Goal: Information Seeking & Learning: Learn about a topic

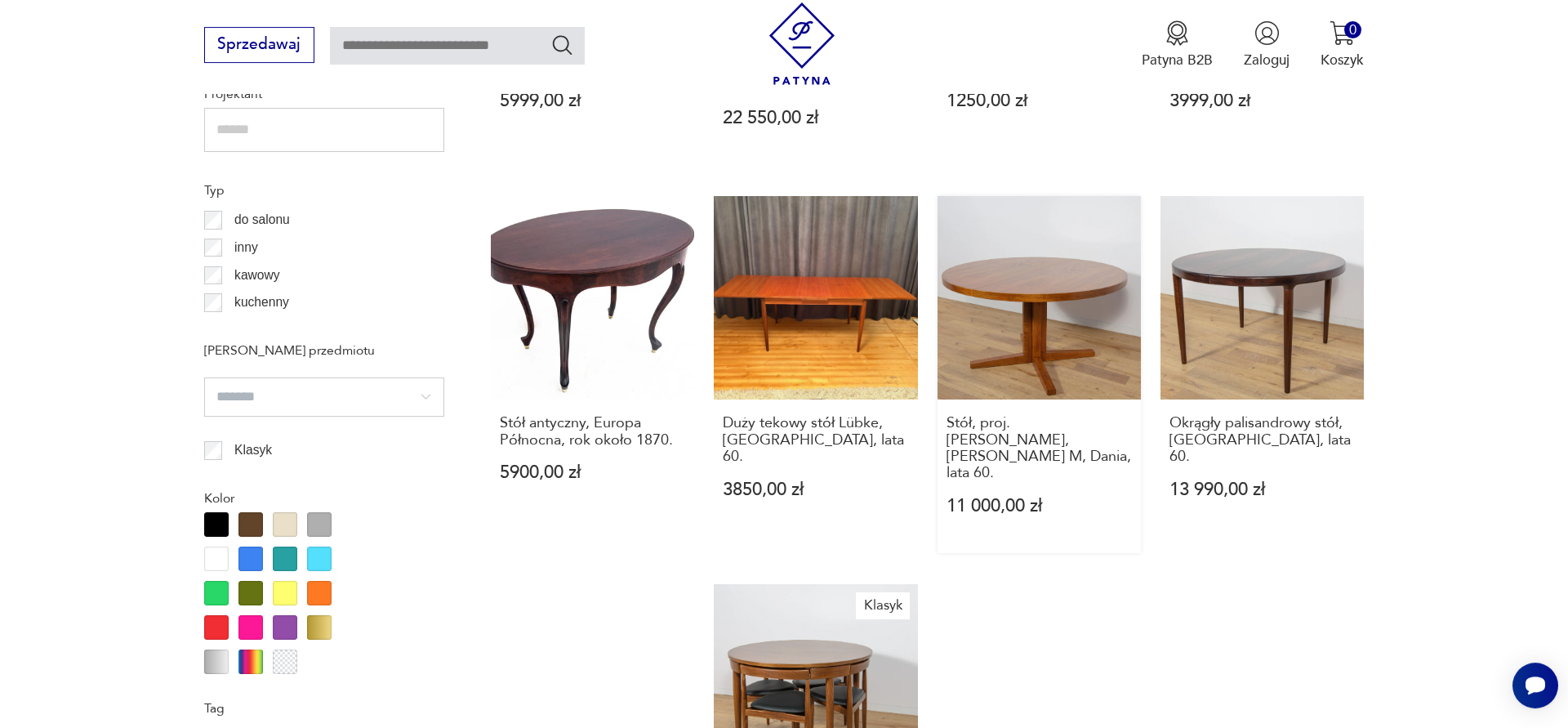
scroll to position [1764, 0]
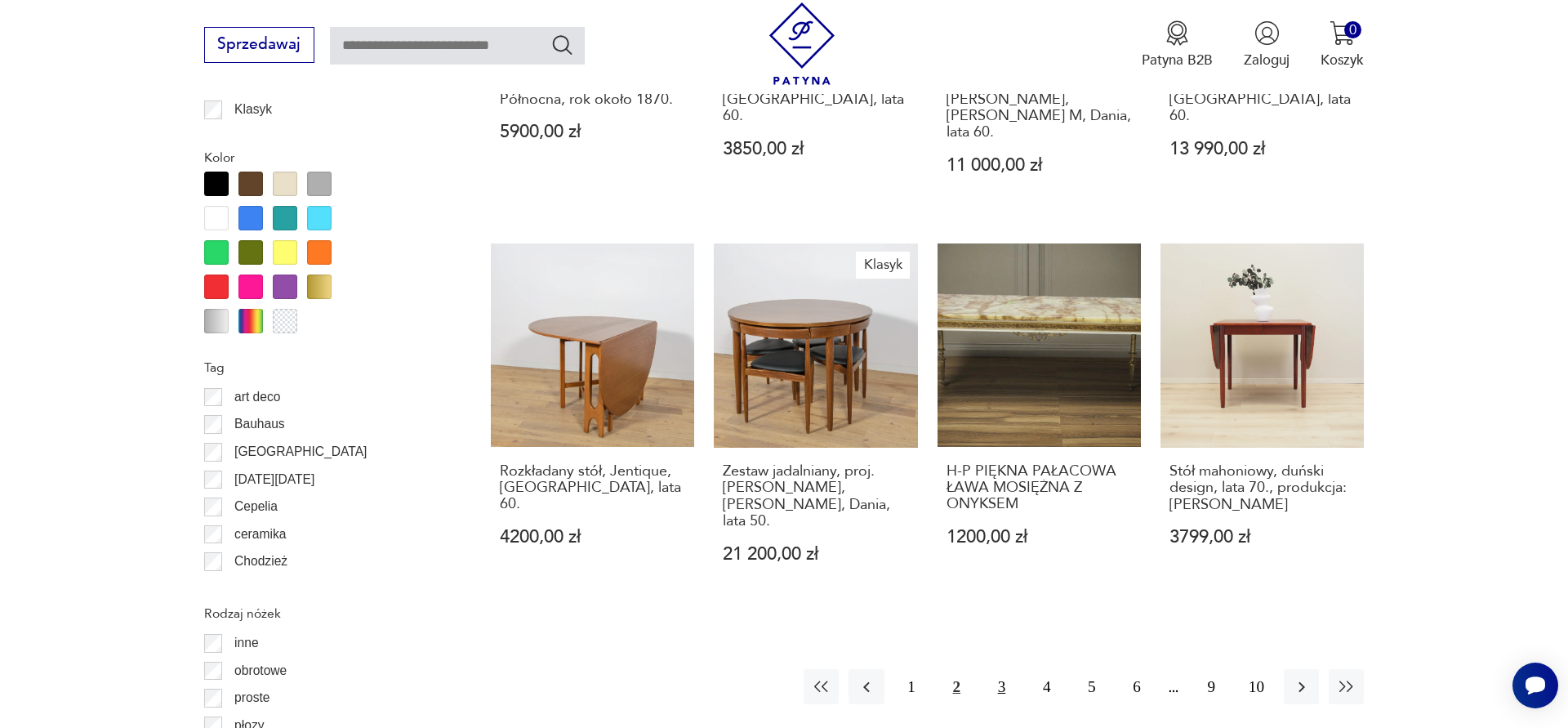
click at [1000, 669] on button "3" at bounding box center [1003, 687] width 36 height 36
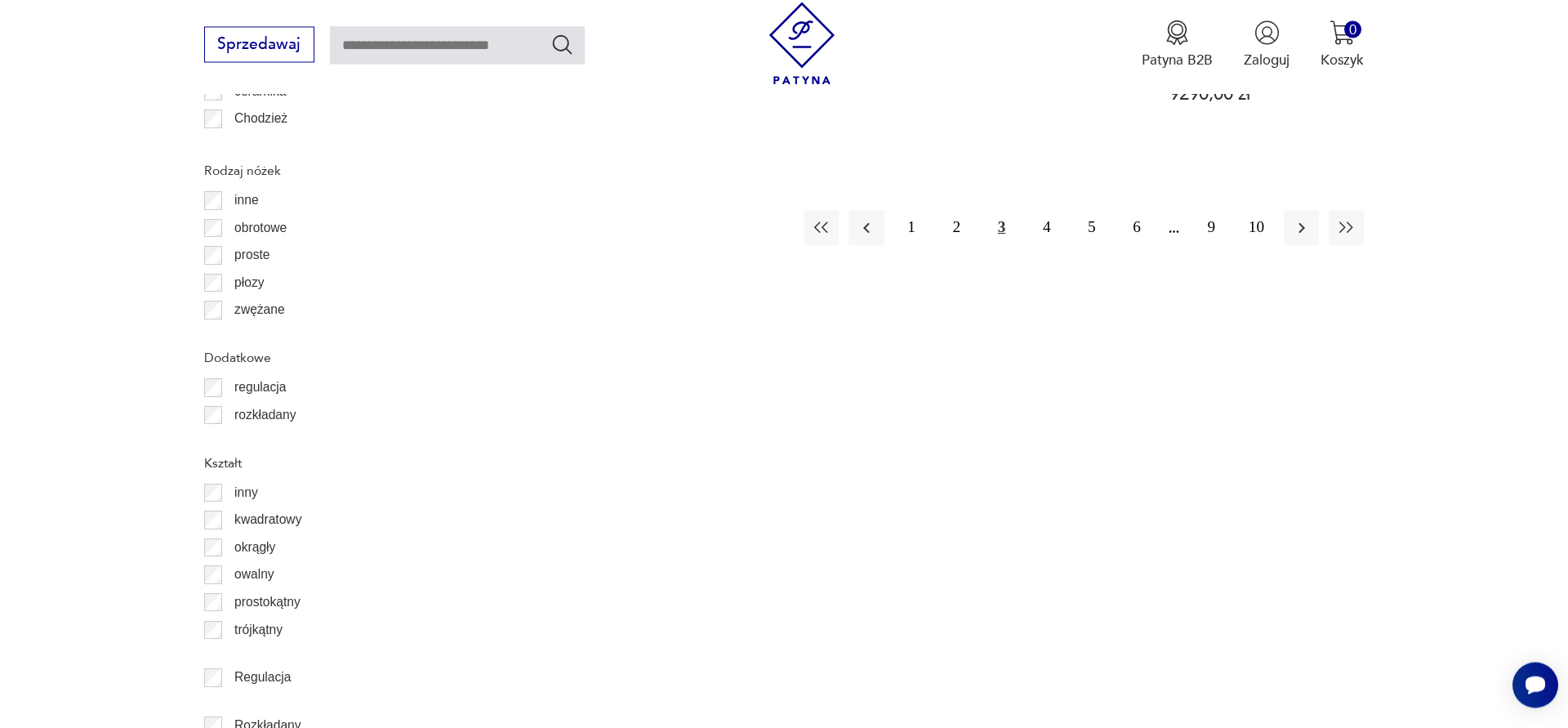
scroll to position [2137, 0]
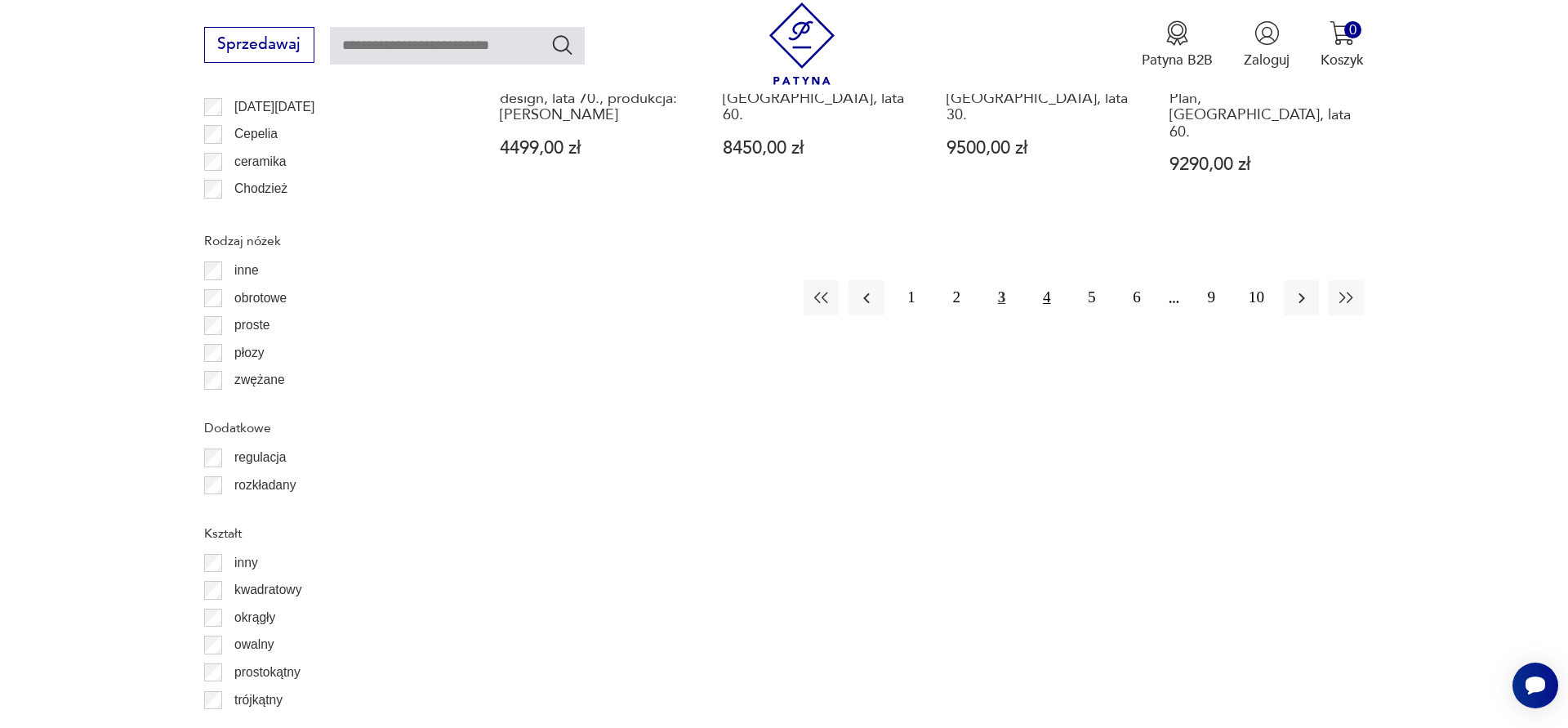
click at [1037, 281] on button "4" at bounding box center [1047, 298] width 36 height 36
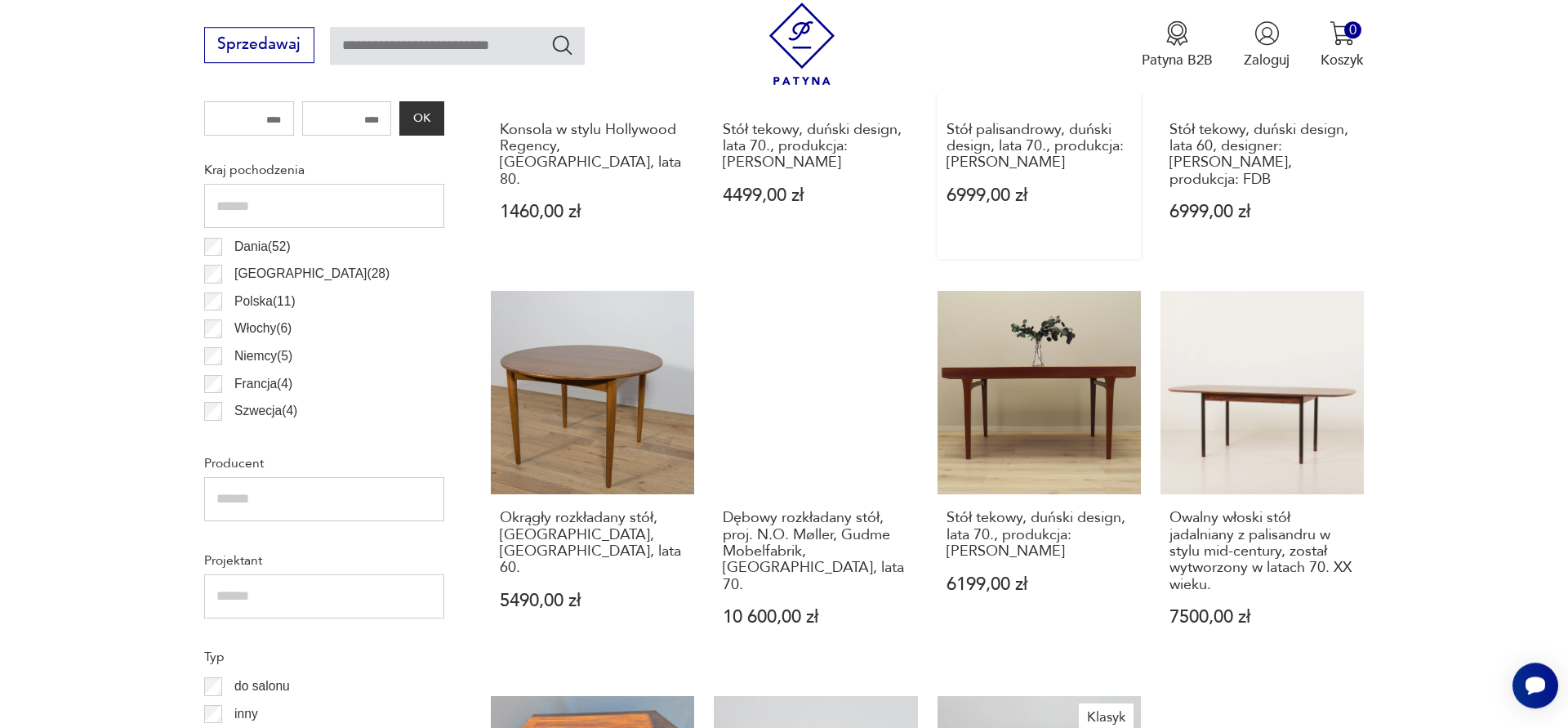
scroll to position [1019, 0]
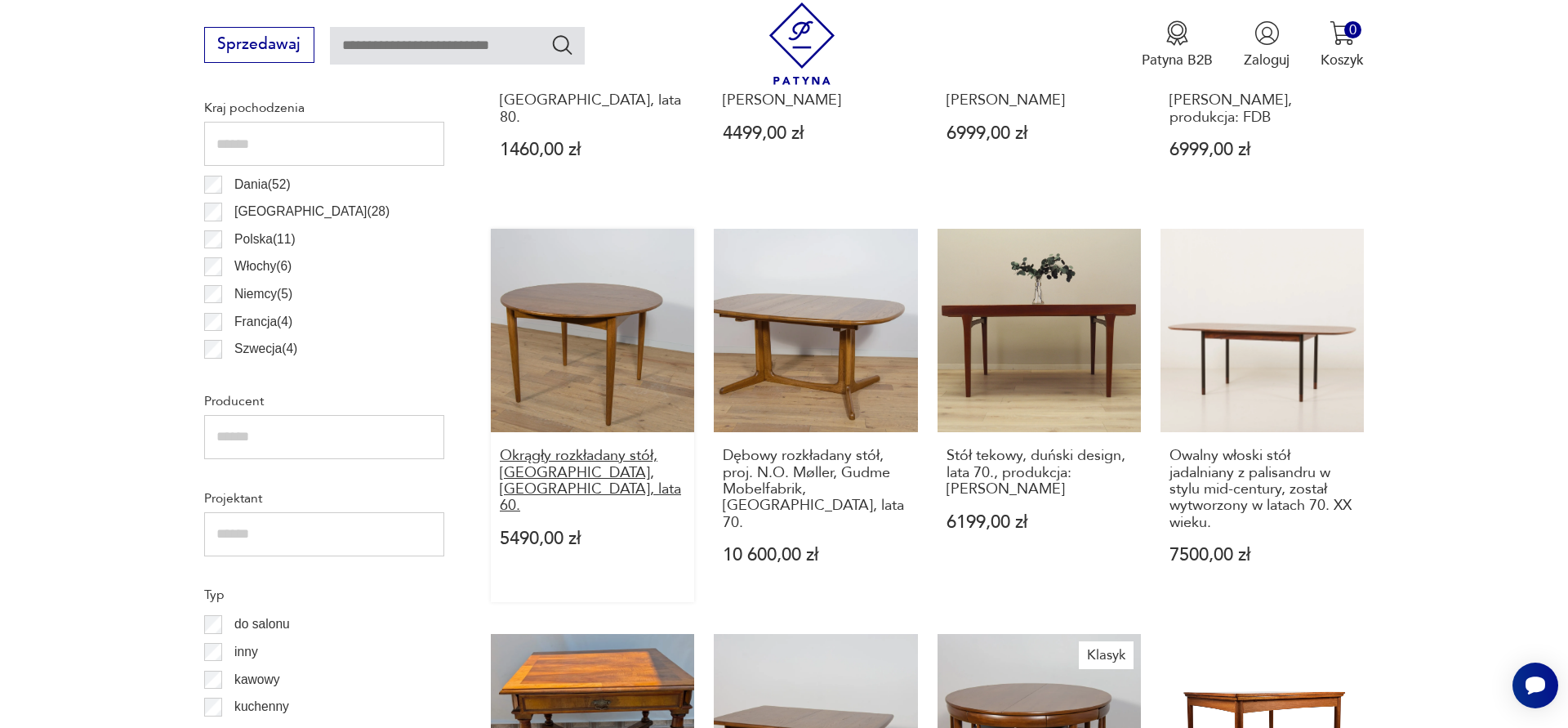
click at [570, 448] on h3 "Okrągły rozkładany stół, G-Plan, Wielka Brytania, lata 60." at bounding box center [593, 481] width 187 height 67
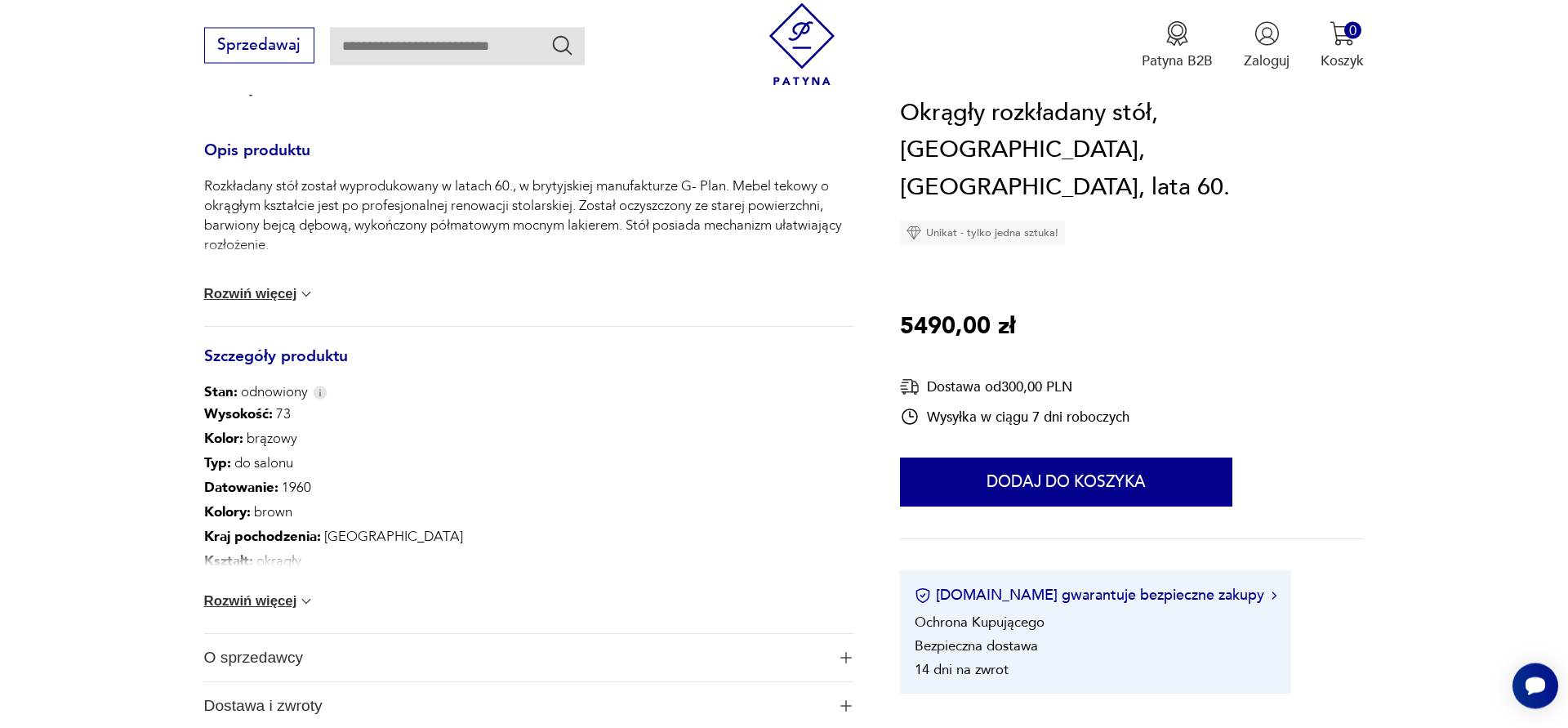
scroll to position [931, 0]
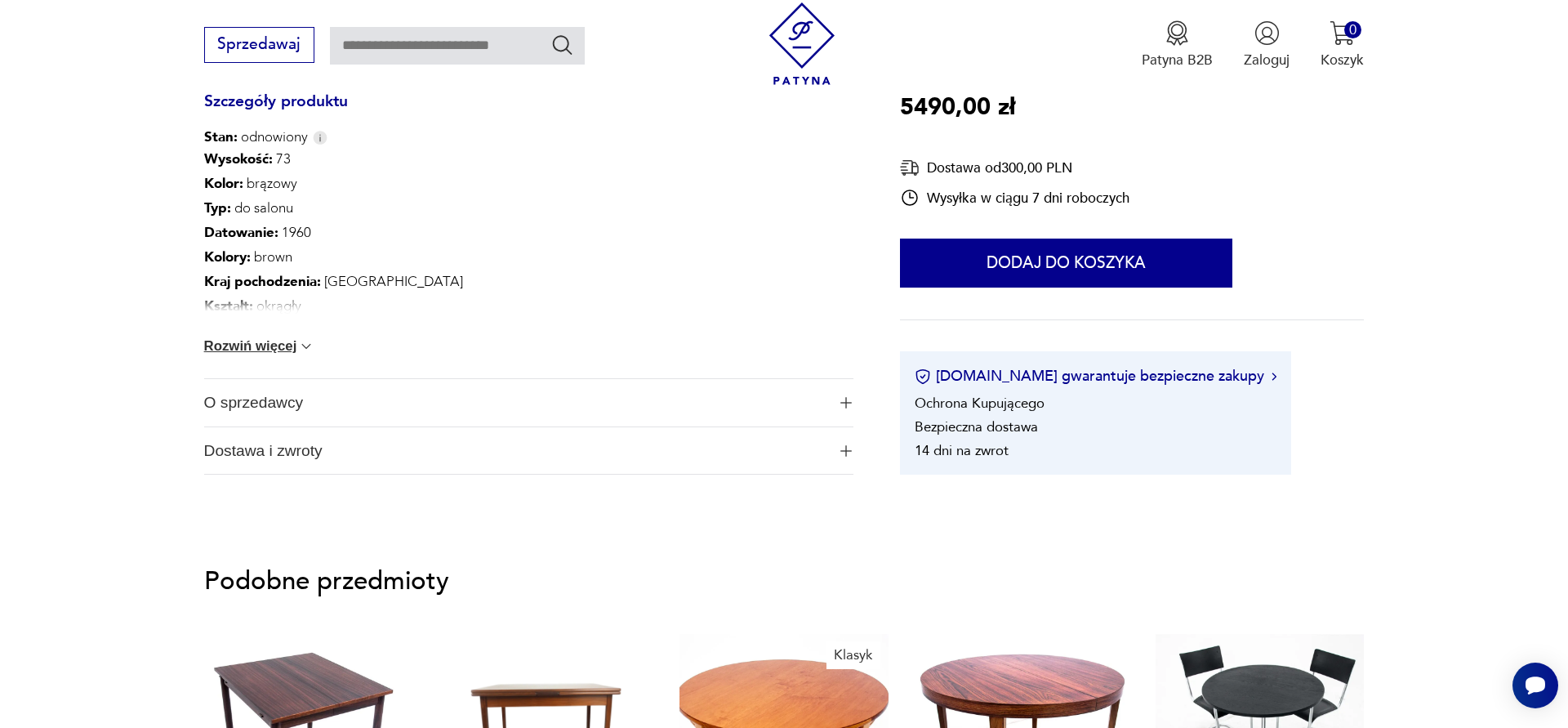
click at [267, 350] on button "Rozwiń więcej" at bounding box center [260, 346] width 112 height 17
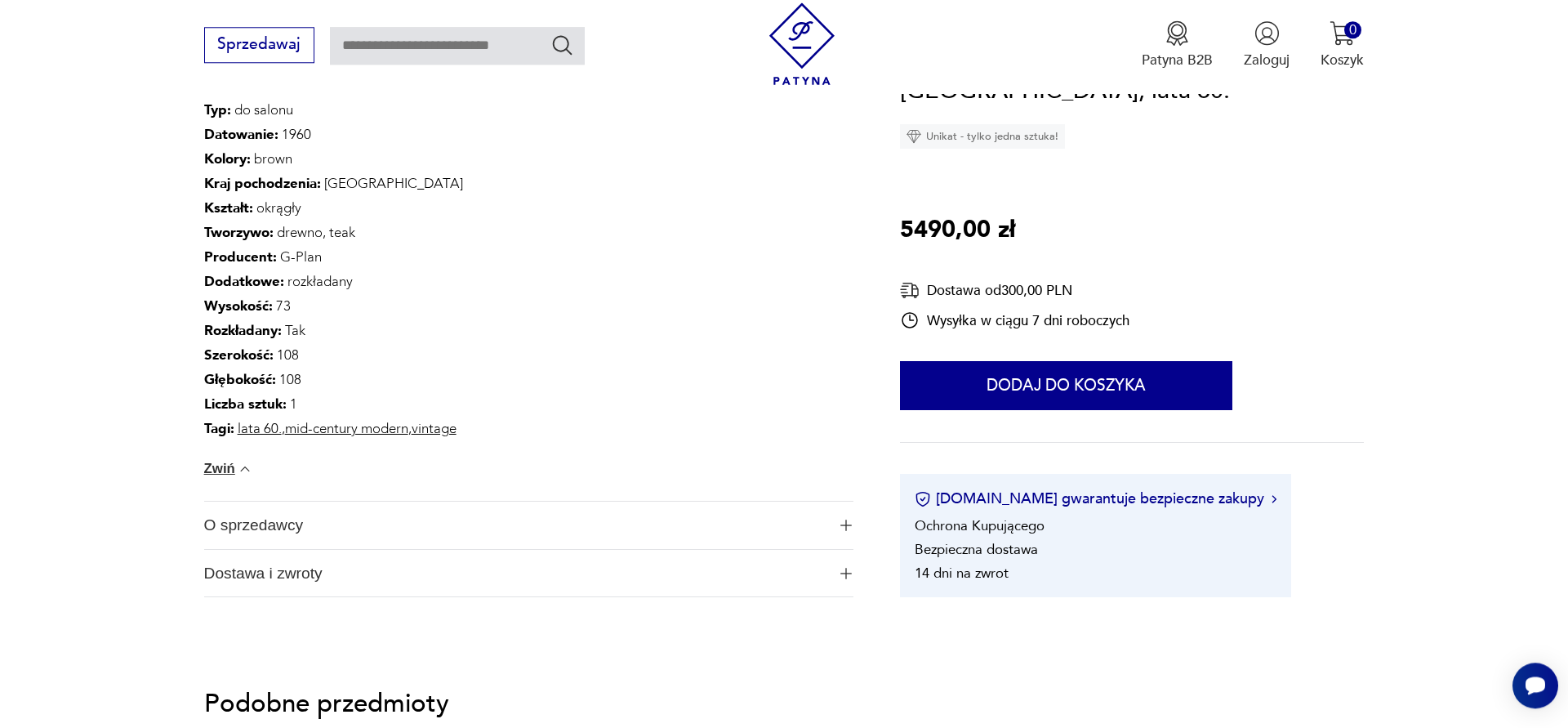
scroll to position [1210, 0]
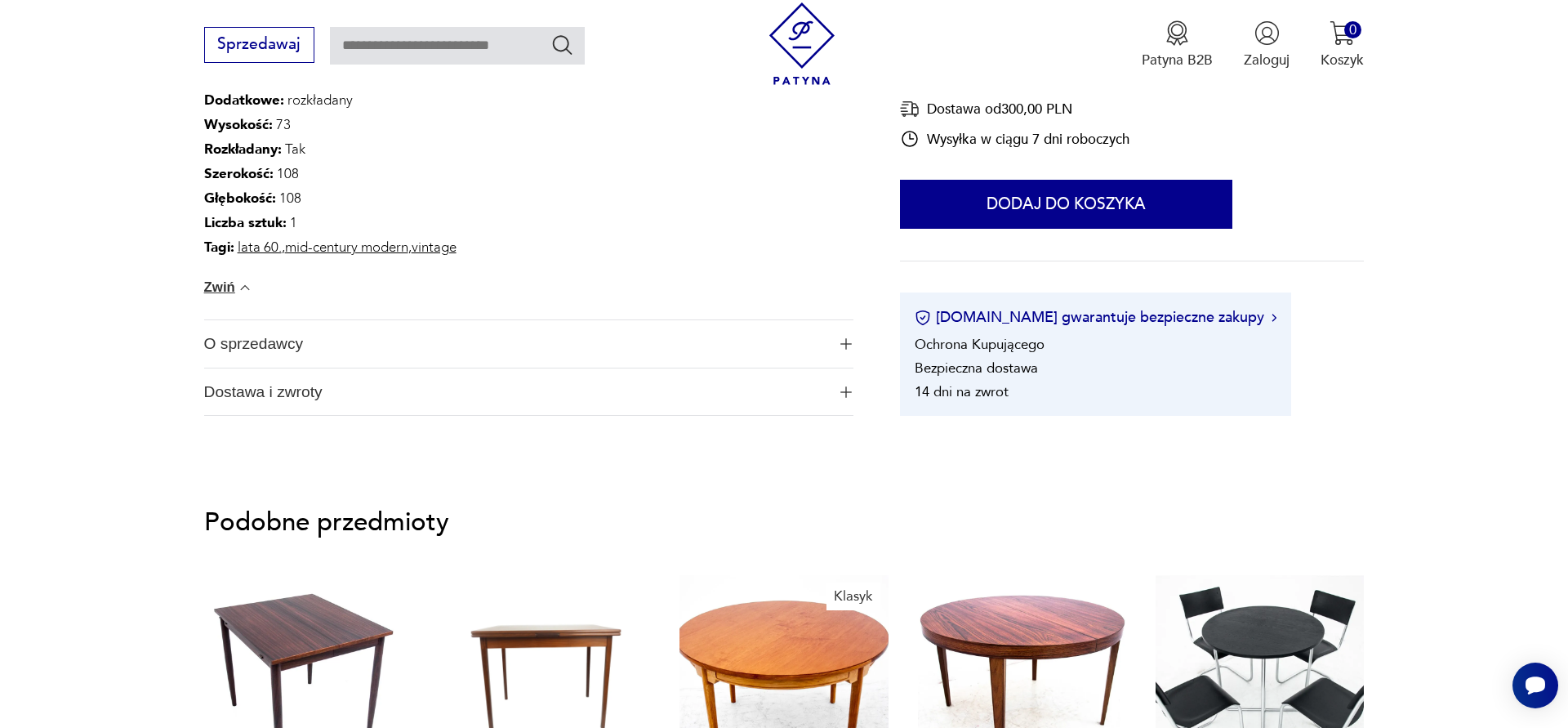
click at [417, 392] on span "Dostawa i zwroty" at bounding box center [515, 392] width 623 height 47
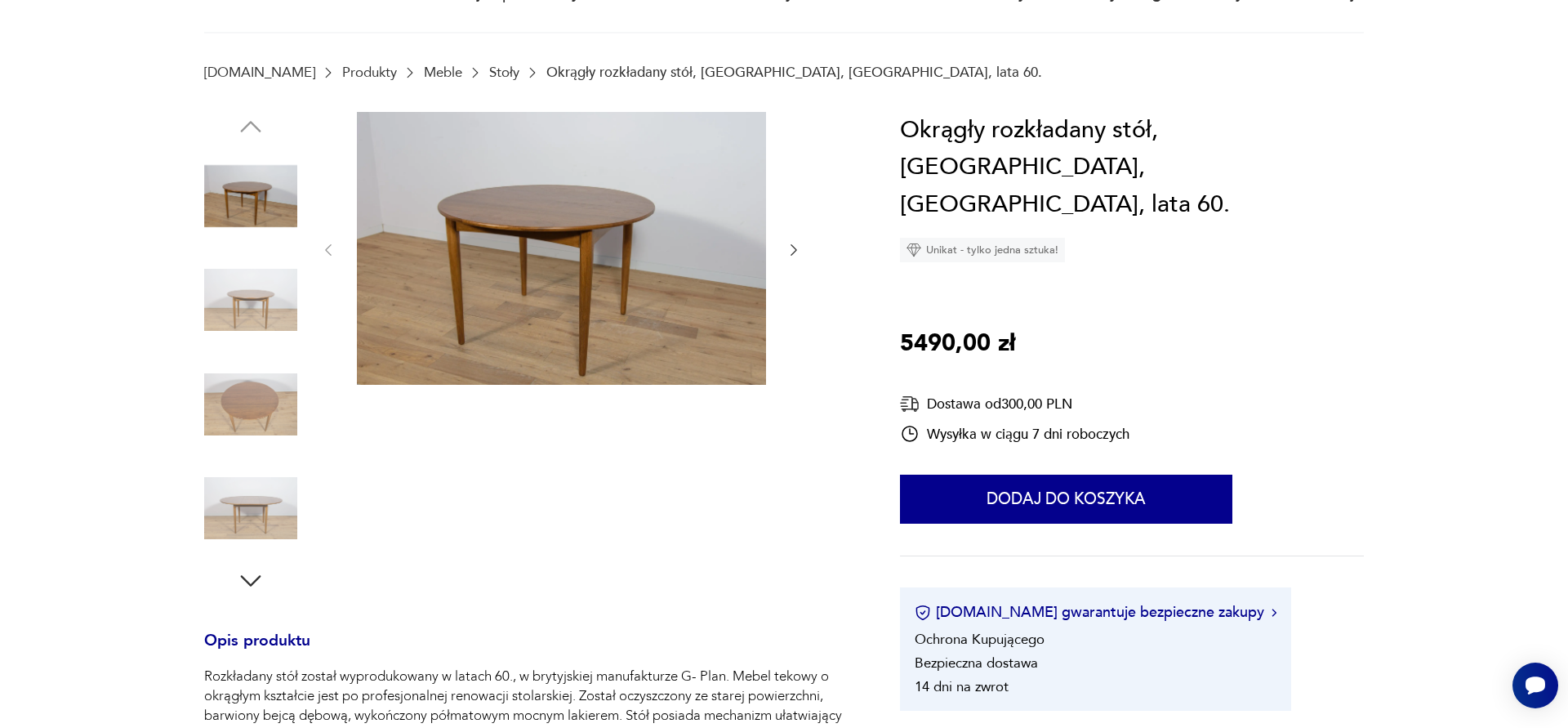
scroll to position [0, 0]
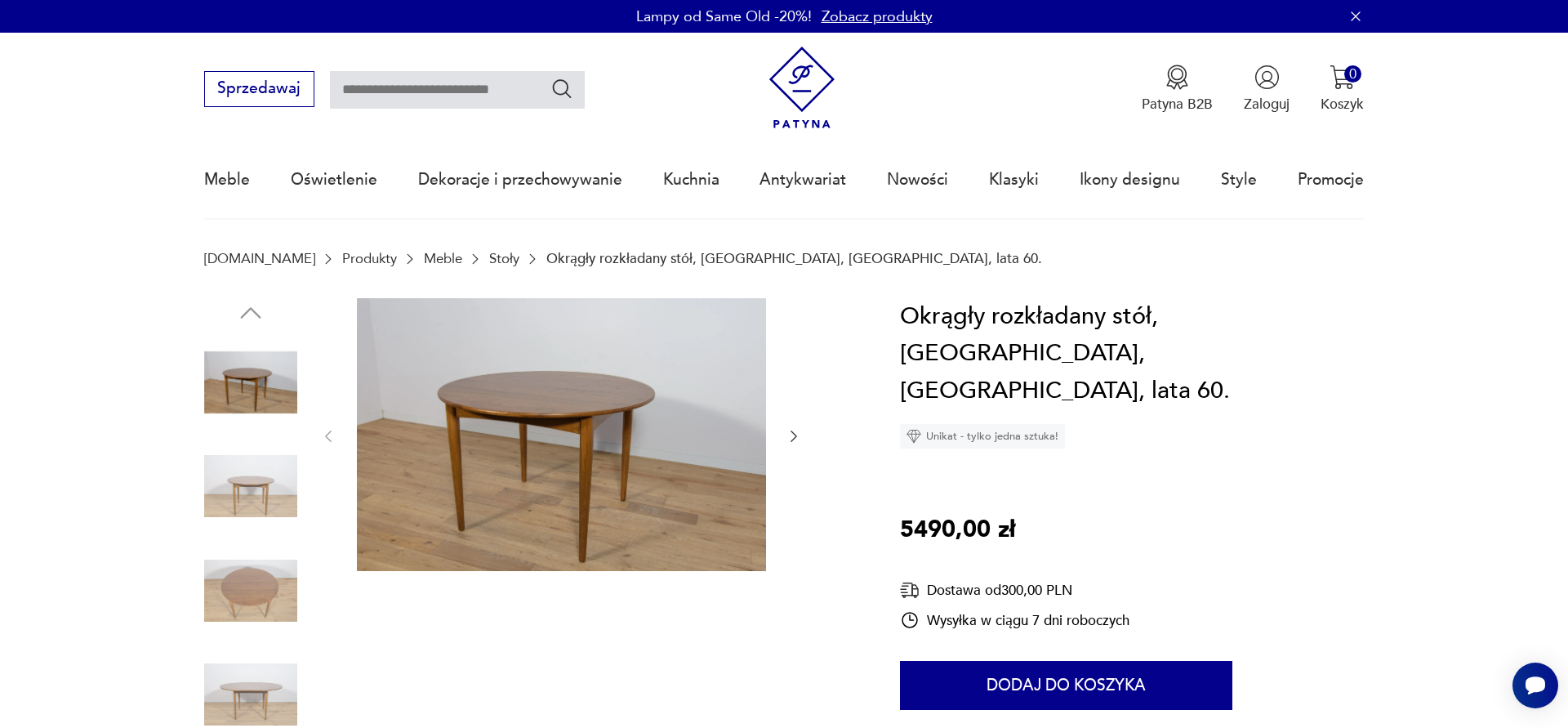
drag, startPoint x: 632, startPoint y: 258, endPoint x: 642, endPoint y: 385, distance: 127.4
click at [803, 77] on img at bounding box center [803, 88] width 83 height 83
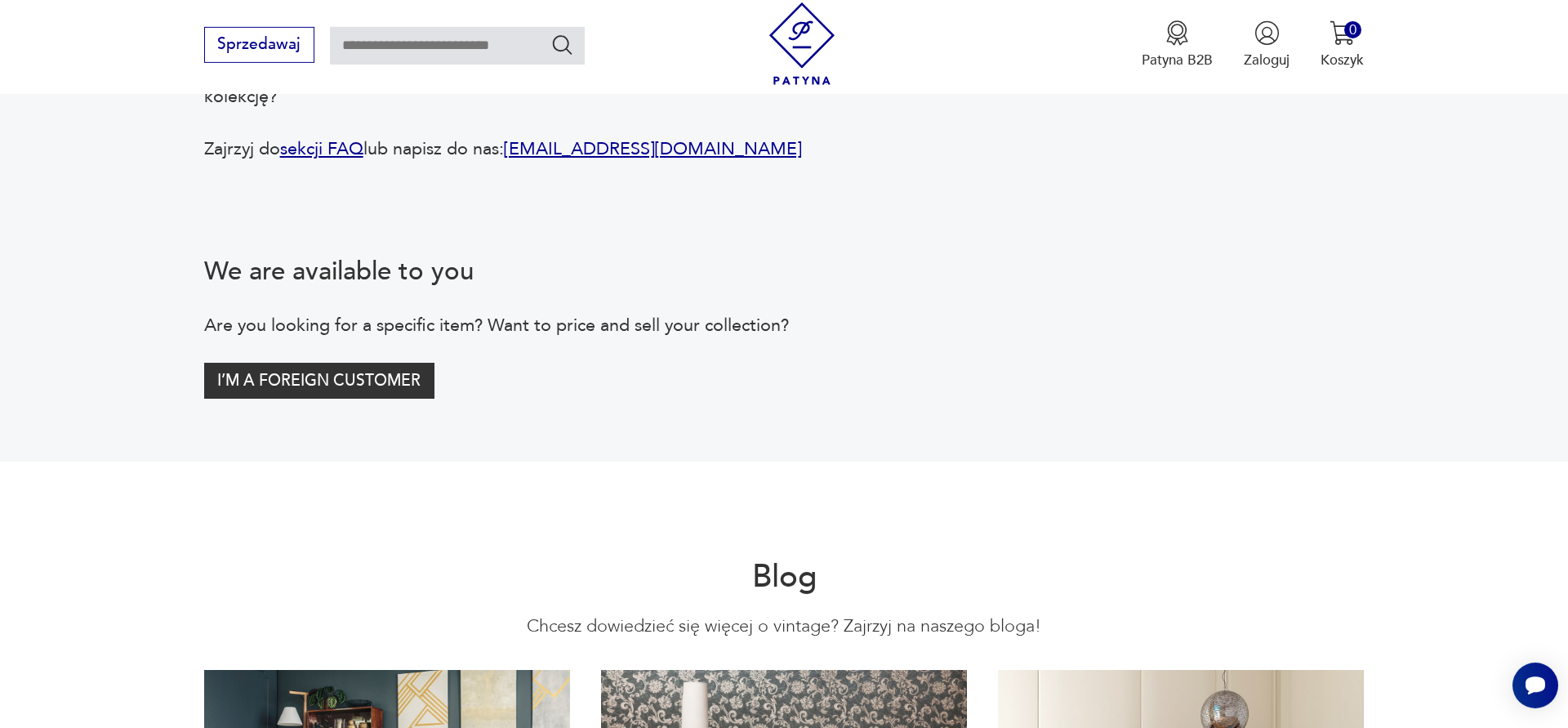
scroll to position [3537, 0]
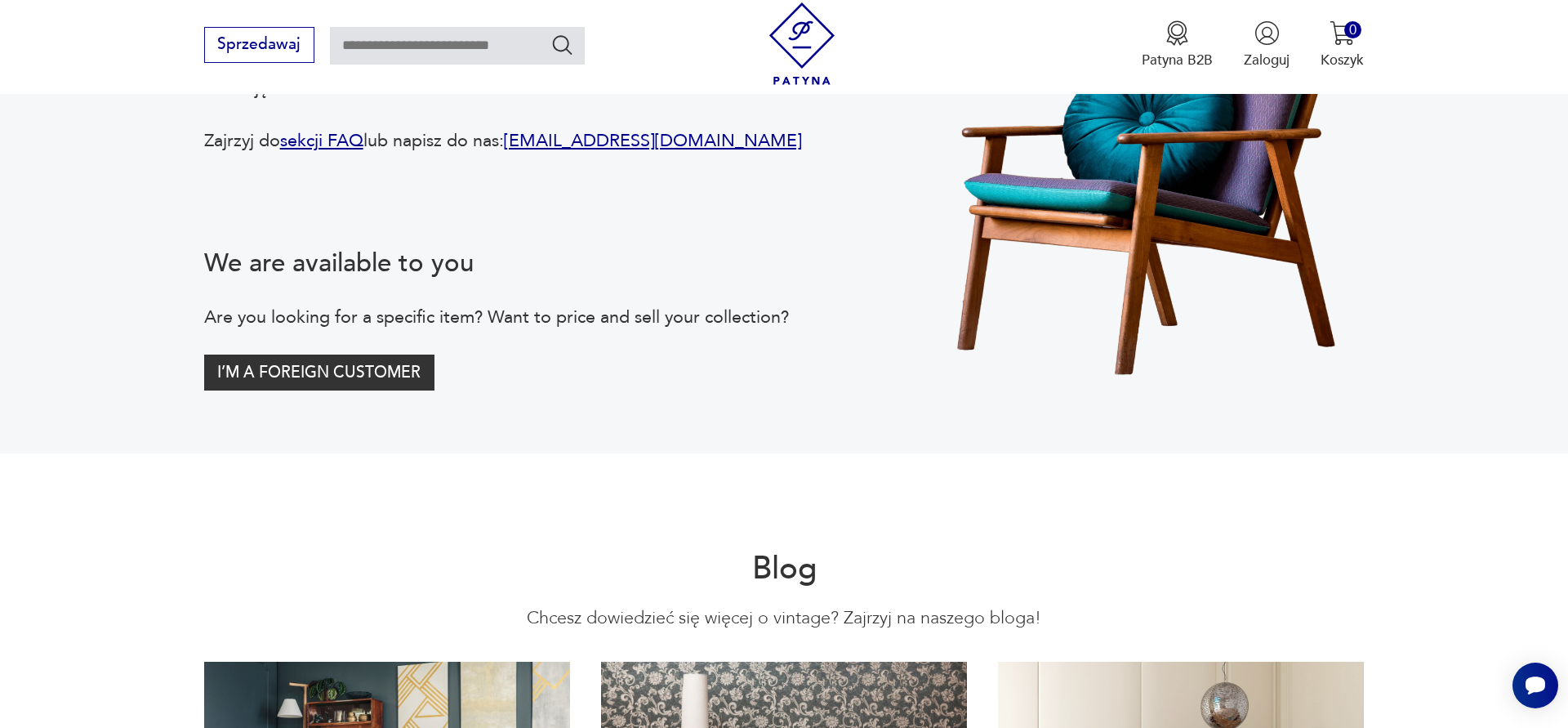
click at [847, 391] on div "We are available to you Are you looking for a specific item? Want to price and …" at bounding box center [552, 319] width 696 height 144
click at [323, 153] on link "sekcji FAQ" at bounding box center [322, 140] width 83 height 25
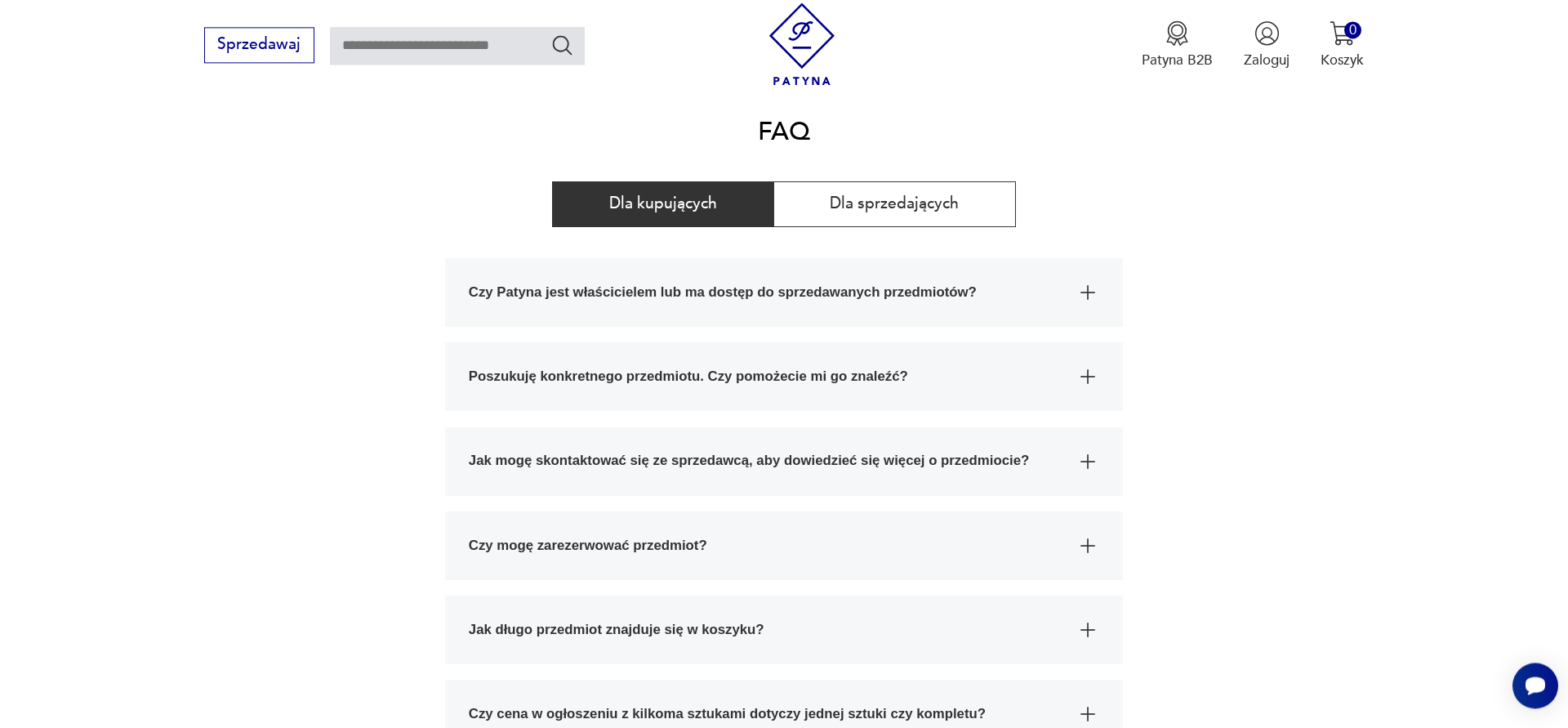
scroll to position [186, 0]
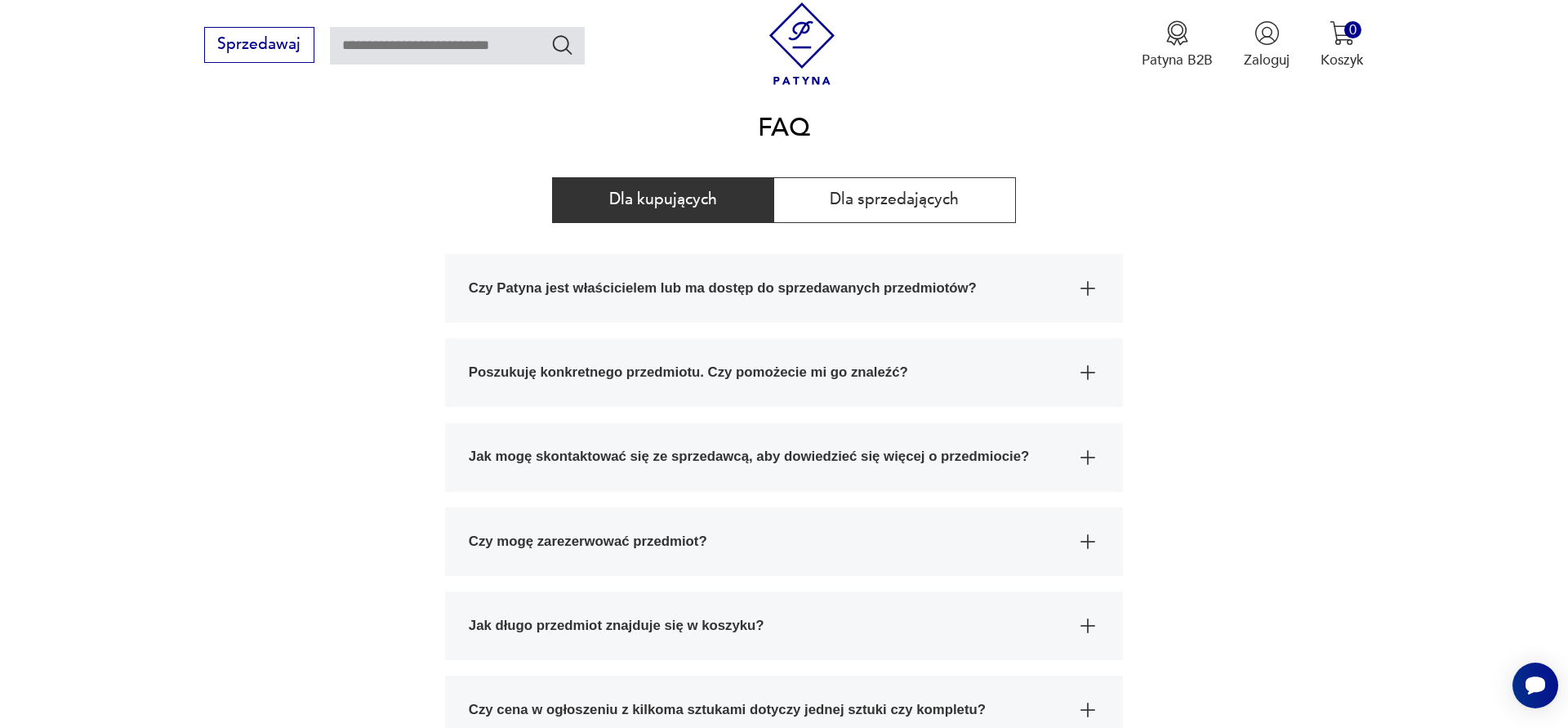
click at [989, 300] on span "Czy Patyna jest właścicielem lub ma dostęp do sprzedawanych przedmiotów?" at bounding box center [767, 288] width 596 height 69
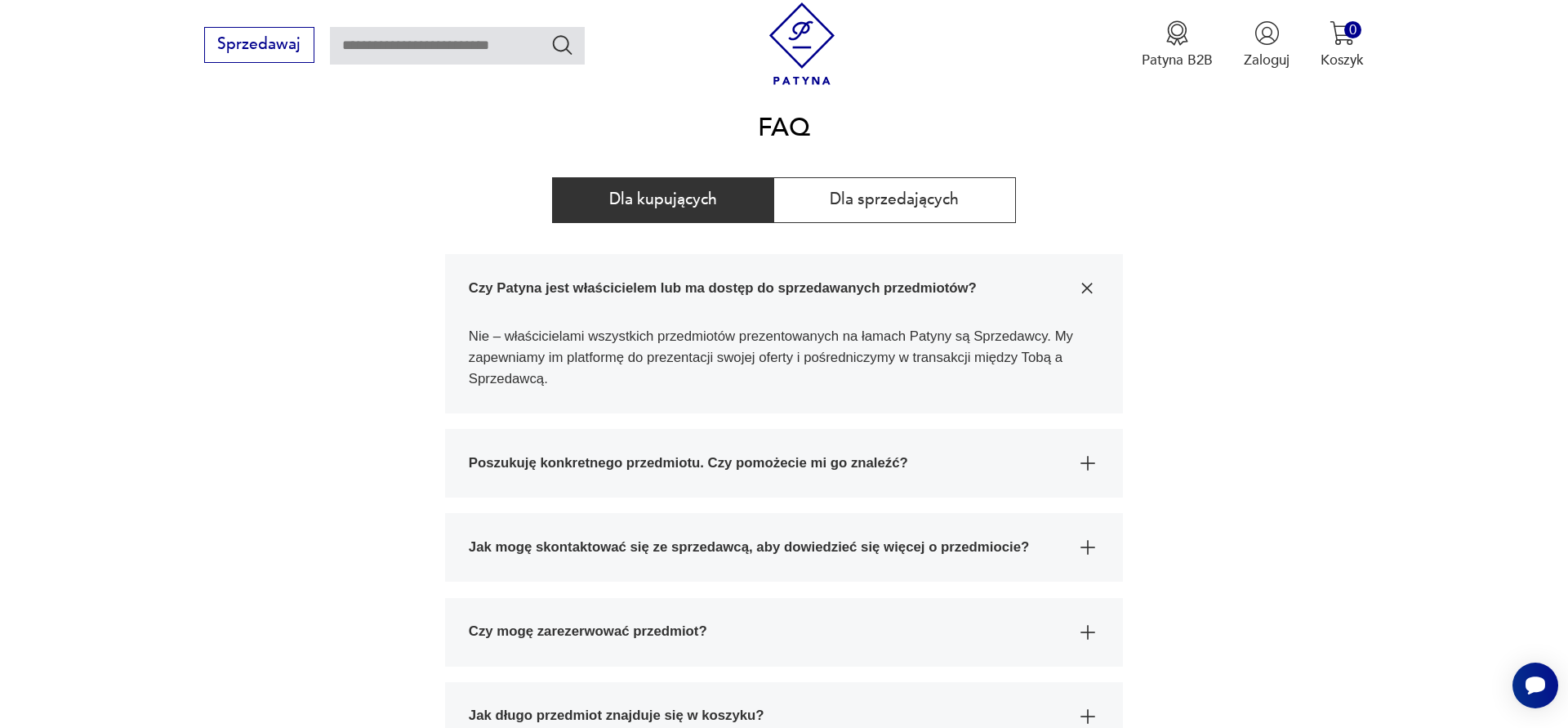
scroll to position [279, 0]
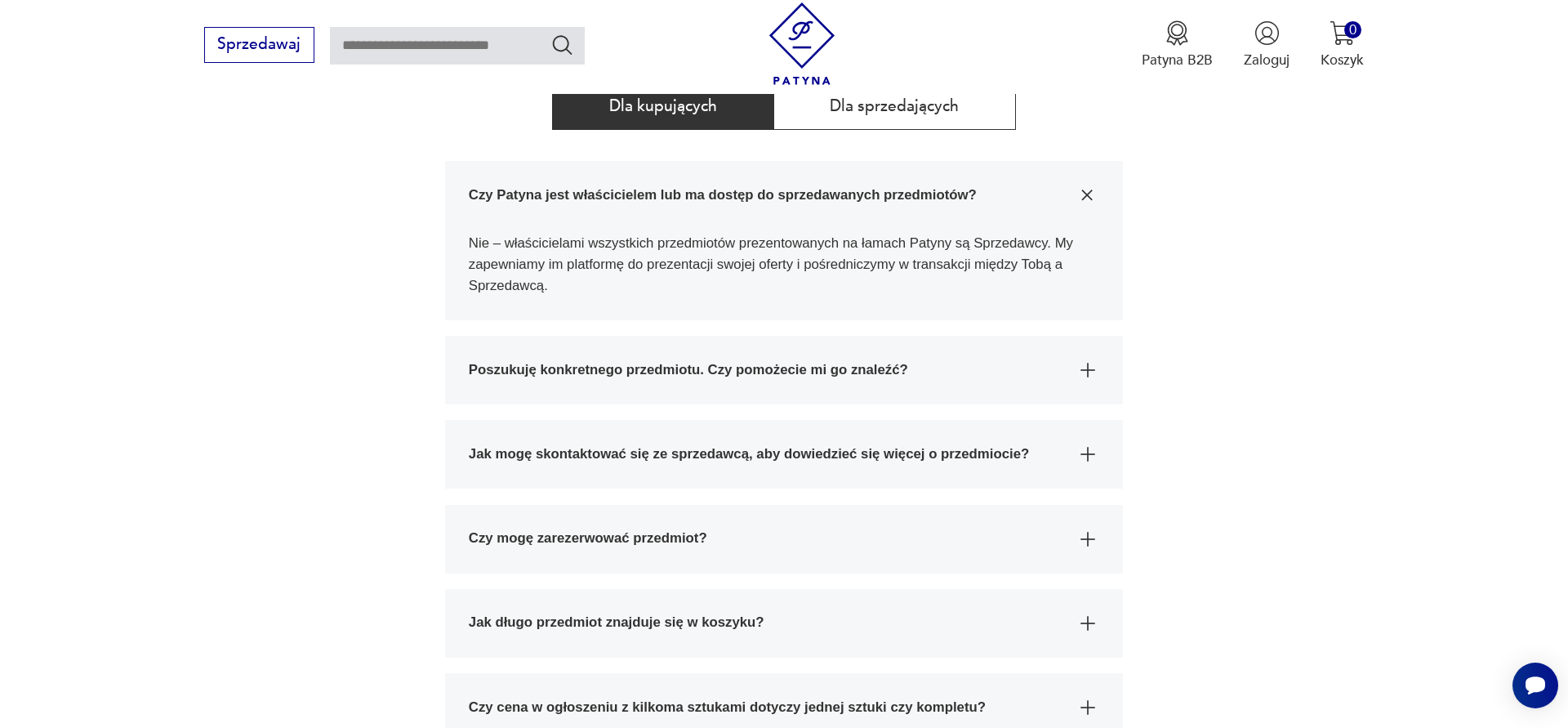
click at [821, 458] on span "Jak mogę skontaktować się ze sprzedawcą, aby dowiedzieć się więcej o przedmioci…" at bounding box center [767, 455] width 596 height 69
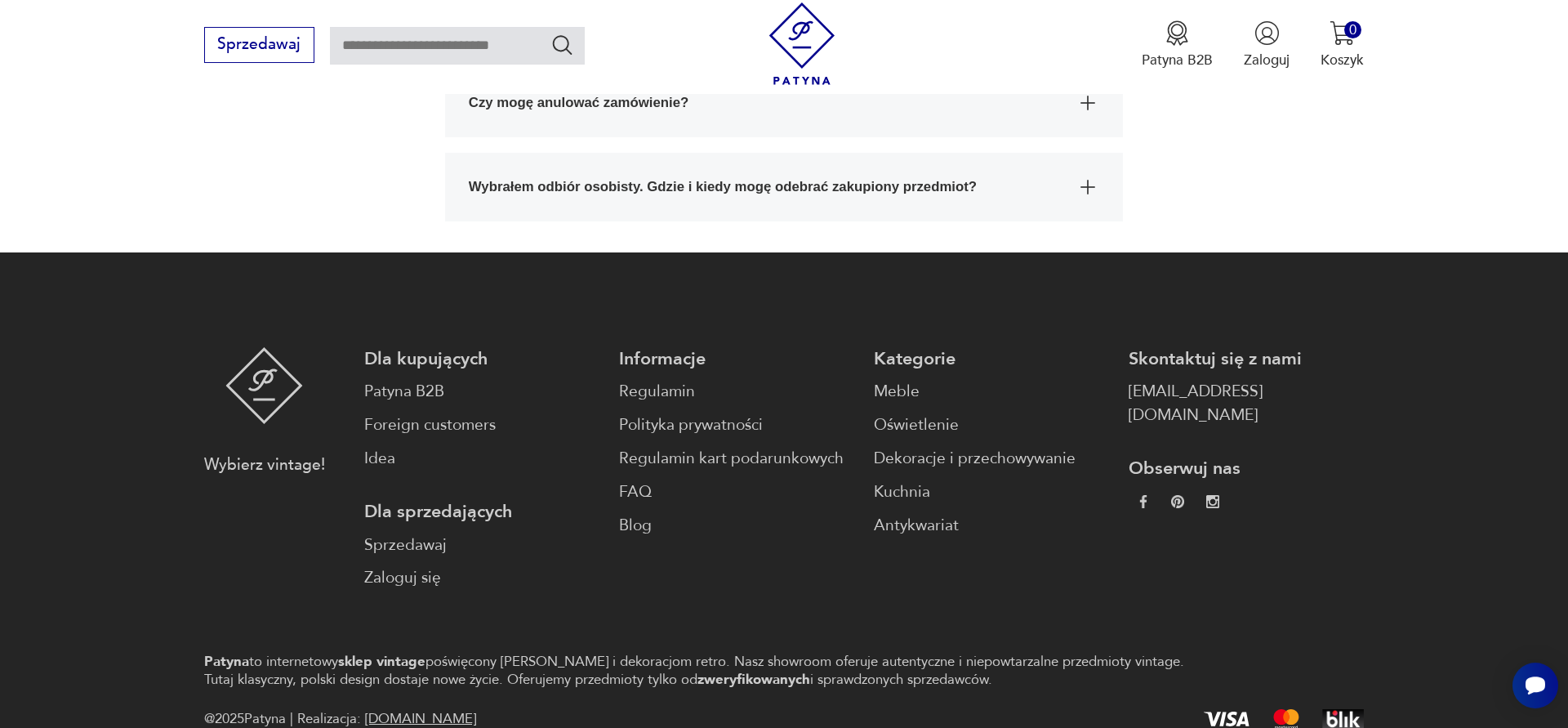
scroll to position [1621, 0]
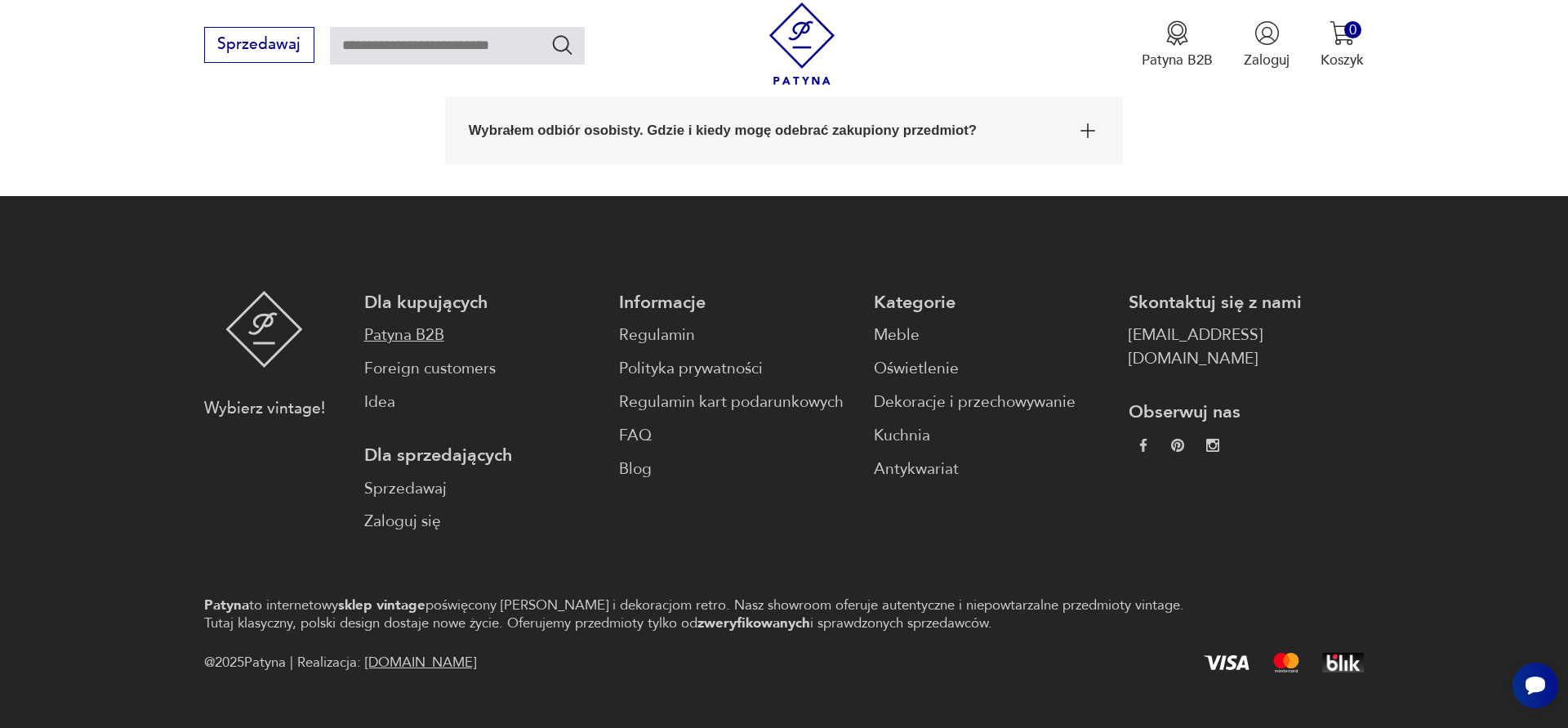
click at [398, 324] on link "Patyna B2B" at bounding box center [482, 335] width 235 height 24
